Goal: Task Accomplishment & Management: Complete application form

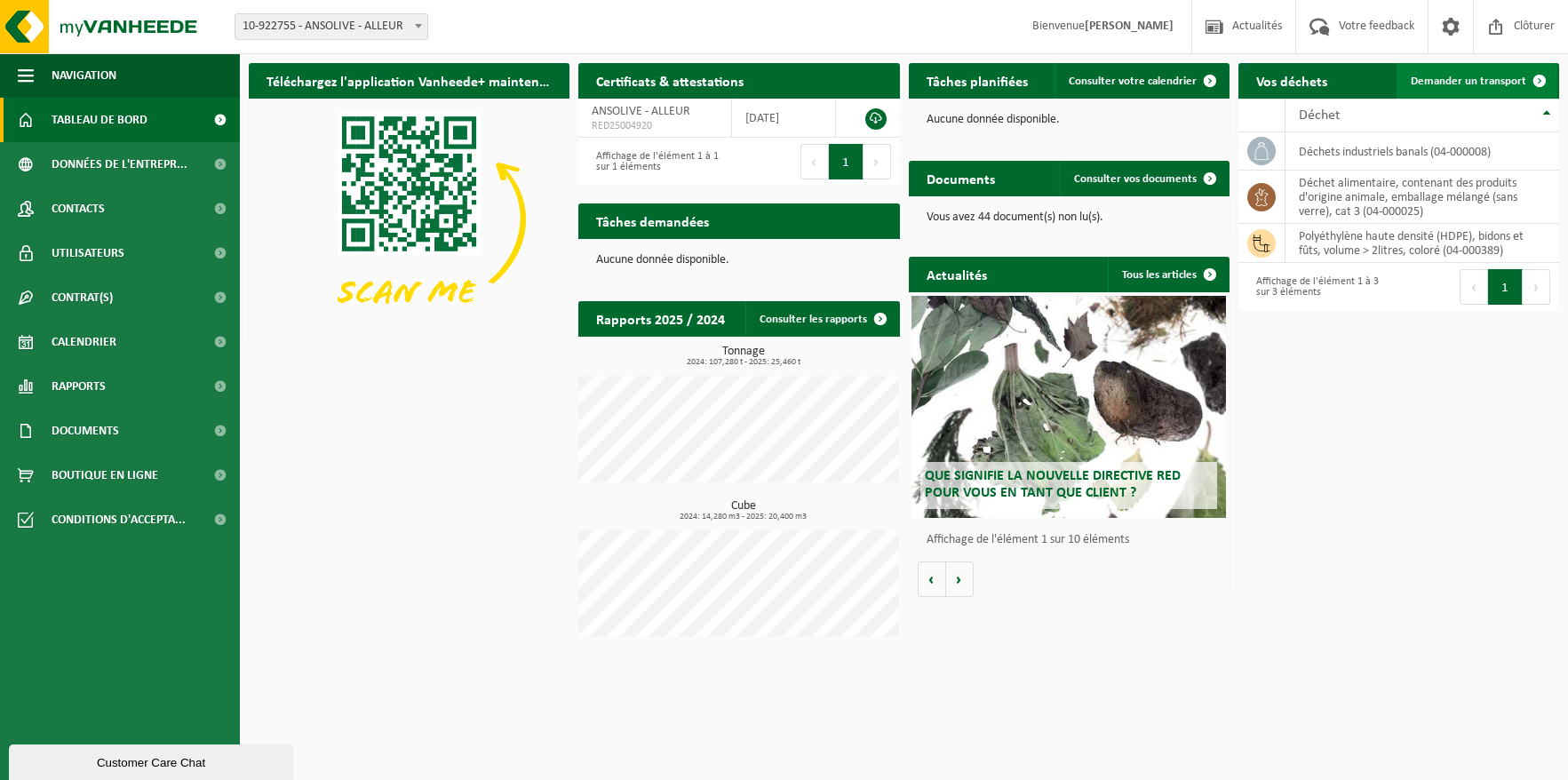
click at [1506, 76] on span "Demander un transport" at bounding box center [1468, 81] width 115 height 11
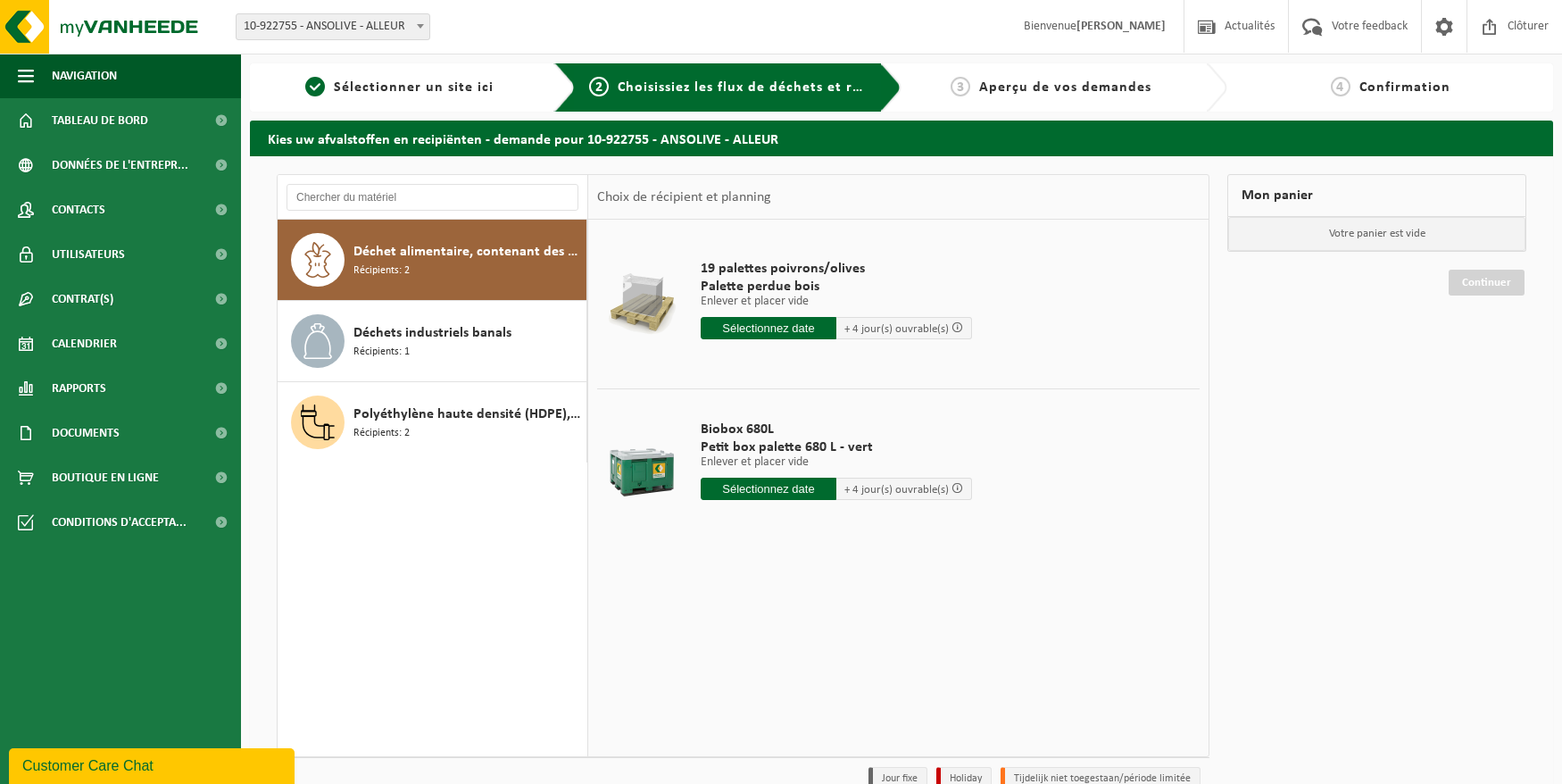
drag, startPoint x: 743, startPoint y: 488, endPoint x: 1082, endPoint y: 358, distance: 363.1
click at [743, 488] on input "text" at bounding box center [768, 488] width 136 height 22
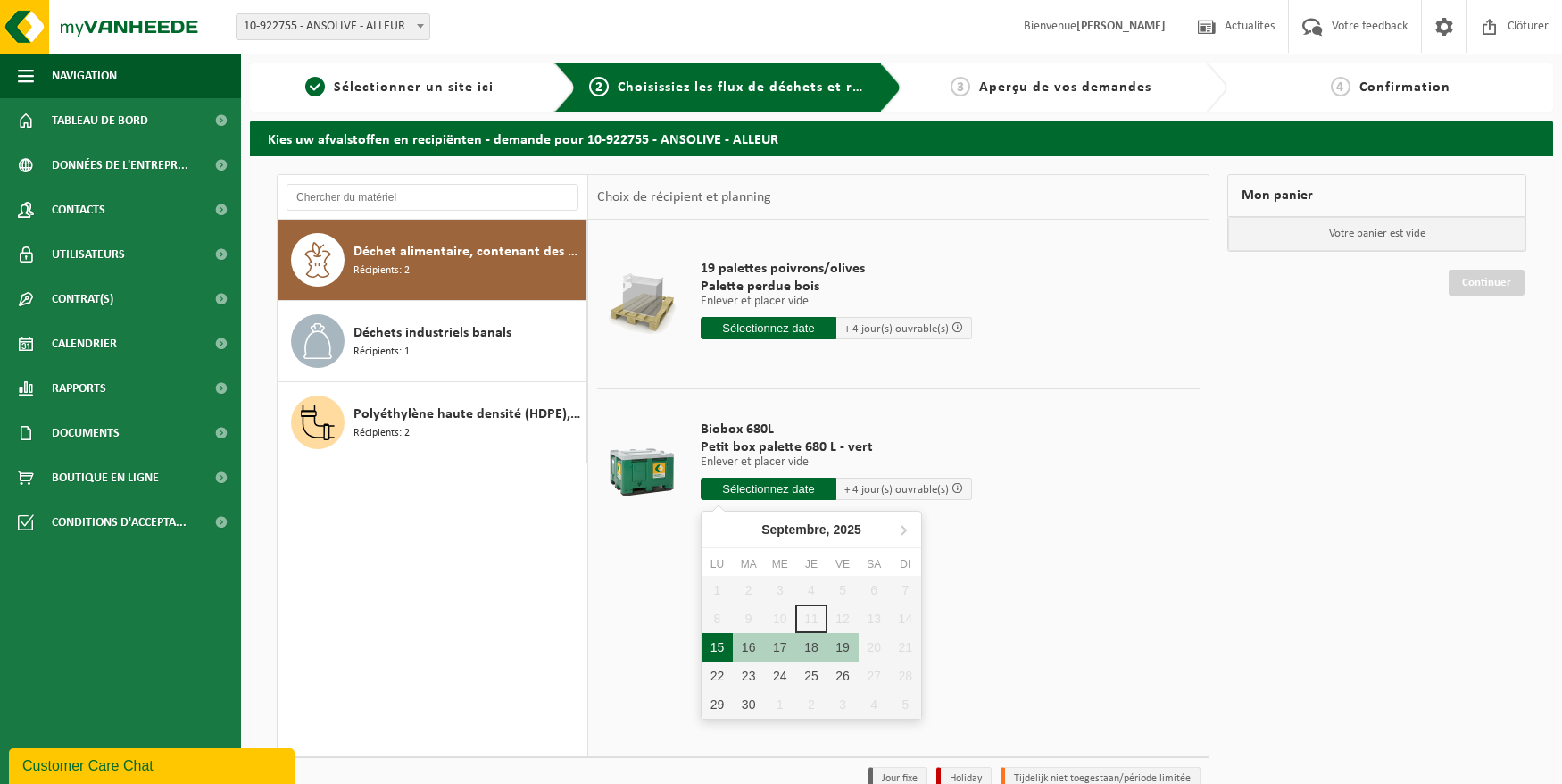
click at [717, 646] on div "15" at bounding box center [717, 646] width 31 height 29
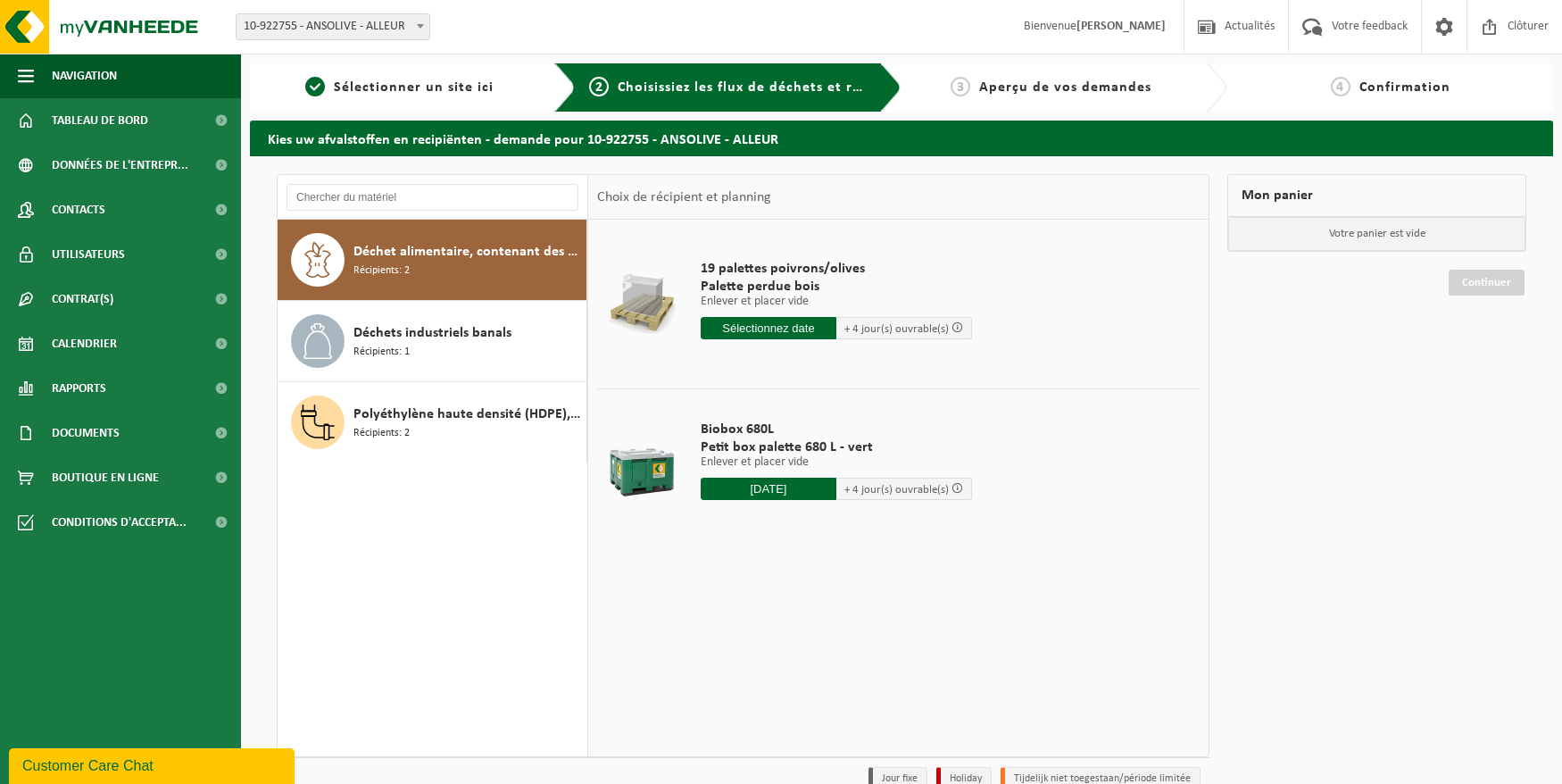
type input "à partir de 2025-09-15"
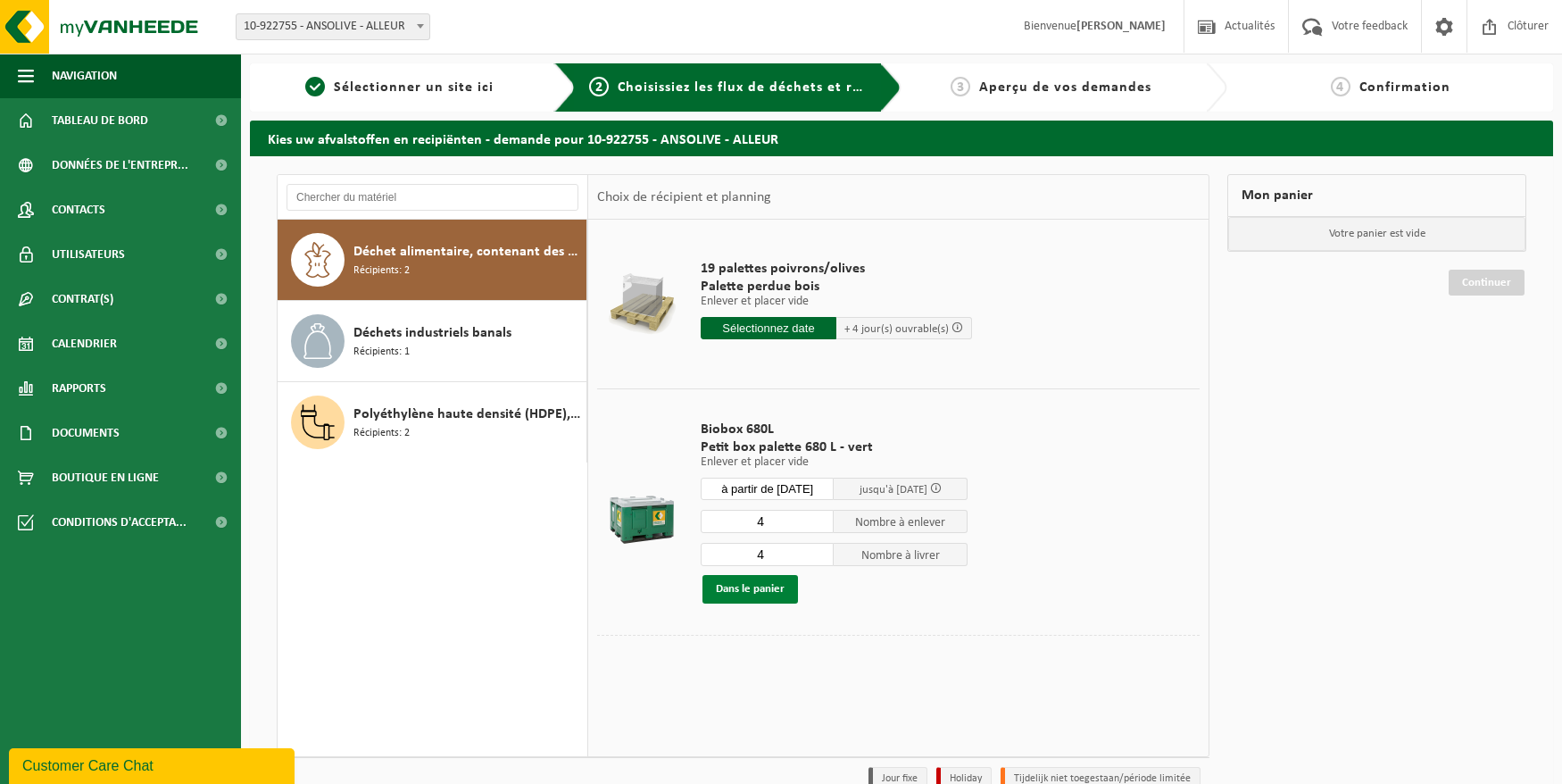
click at [738, 588] on button "Dans le panier" at bounding box center [751, 588] width 95 height 29
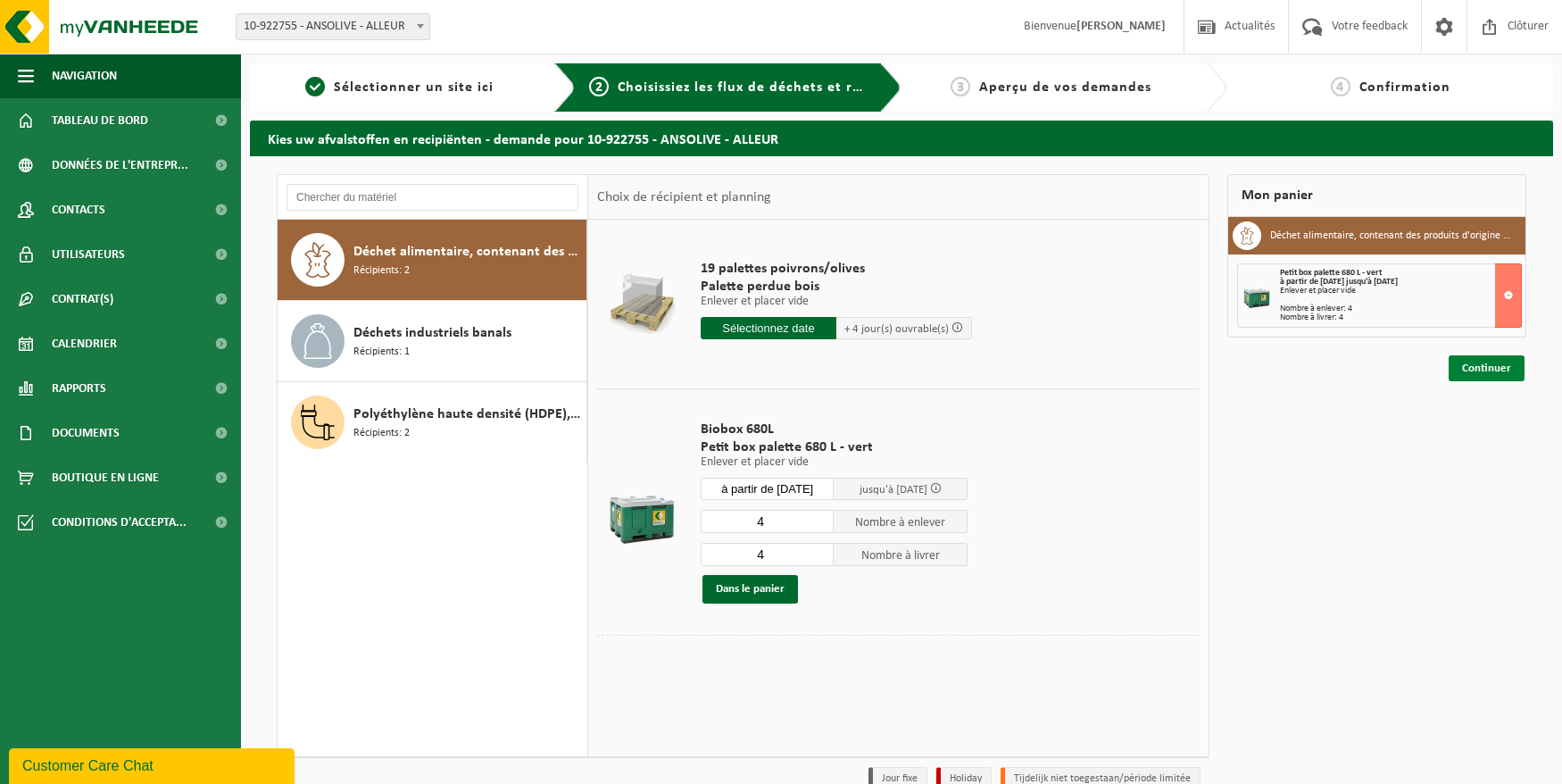
click at [1496, 362] on link "Continuer" at bounding box center [1486, 369] width 76 height 26
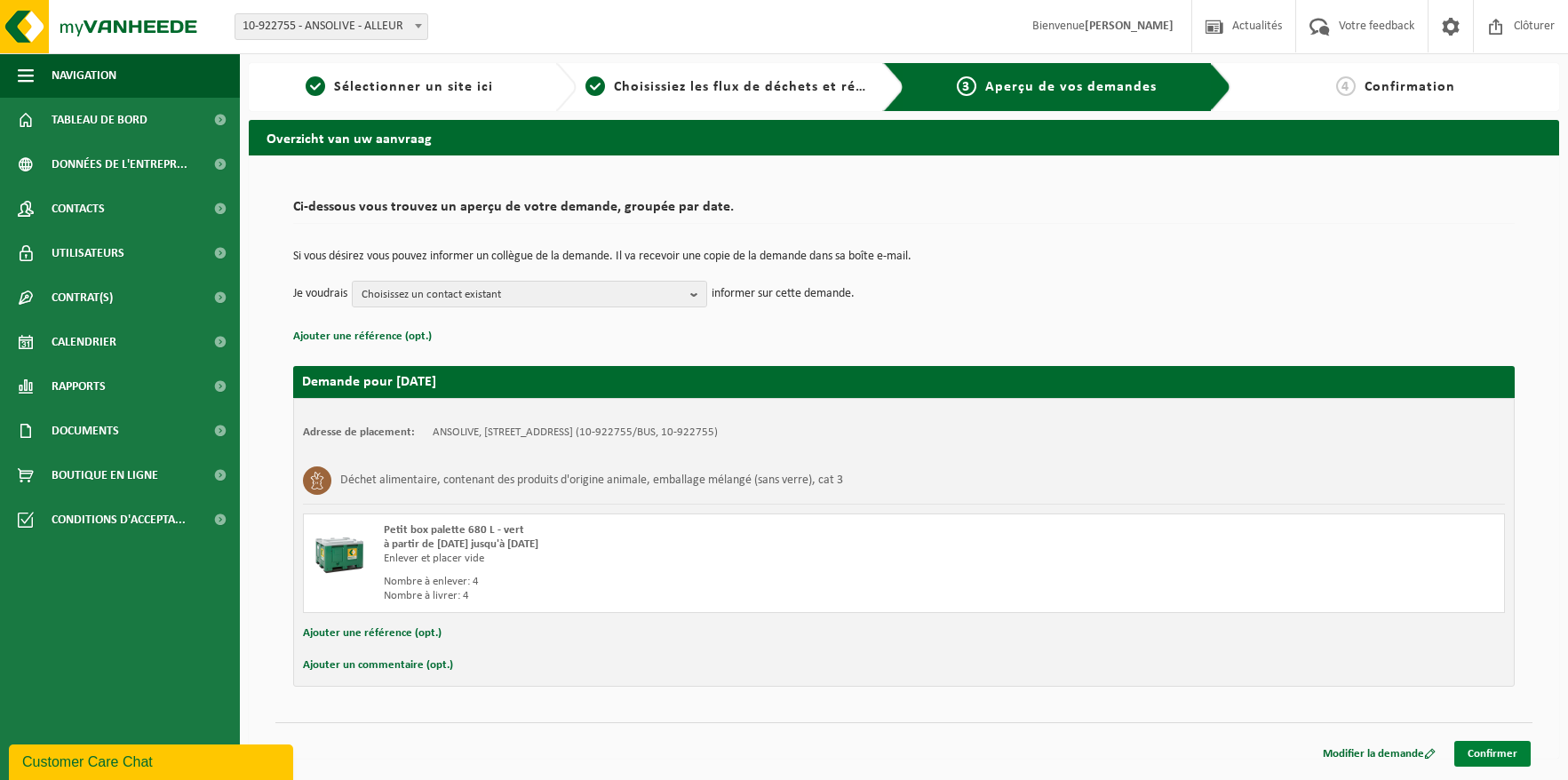
click at [1506, 742] on link "Confirmer" at bounding box center [1493, 754] width 76 height 26
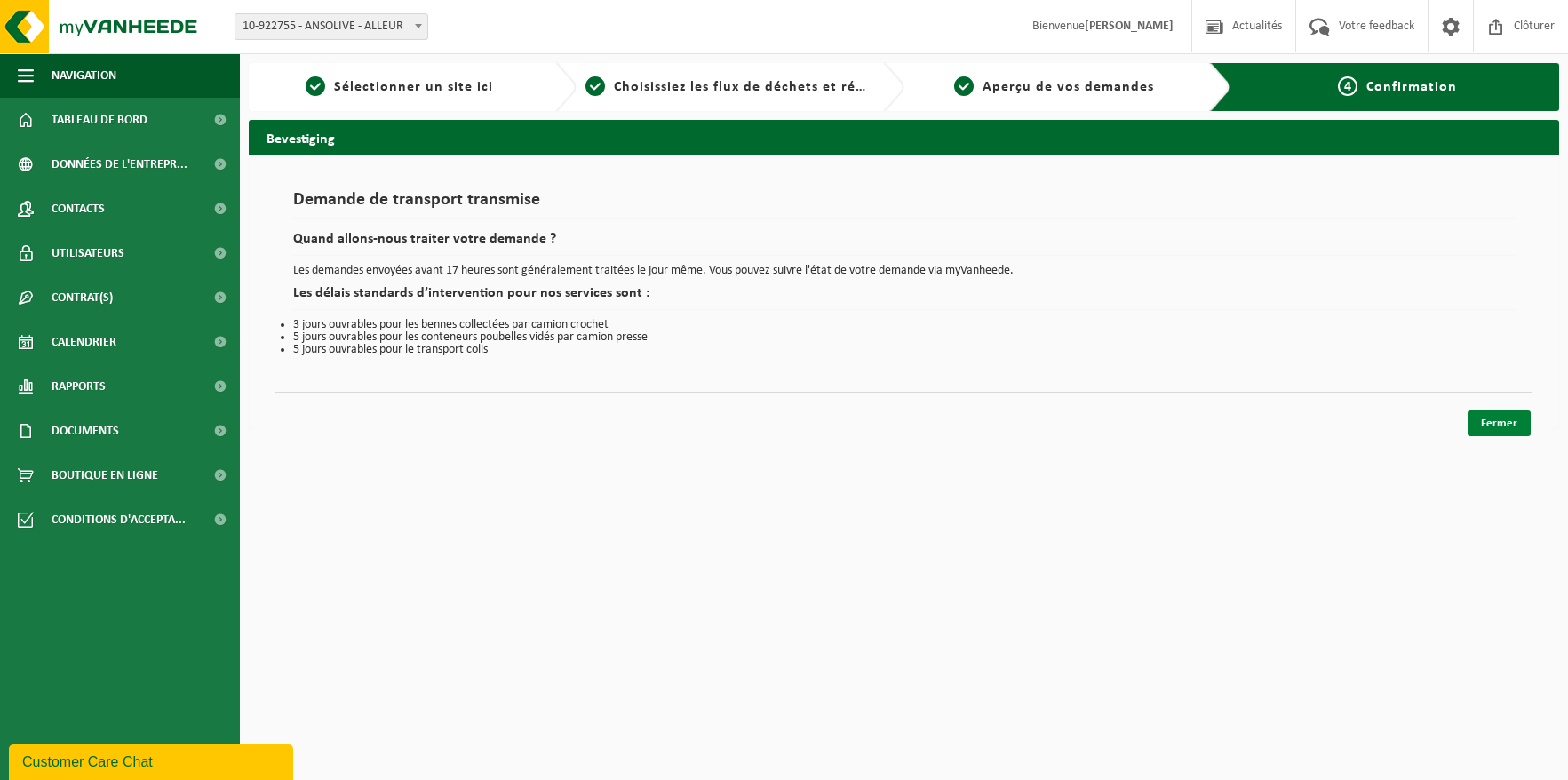
click at [1509, 418] on link "Fermer" at bounding box center [1499, 424] width 63 height 26
